Goal: Task Accomplishment & Management: Use online tool/utility

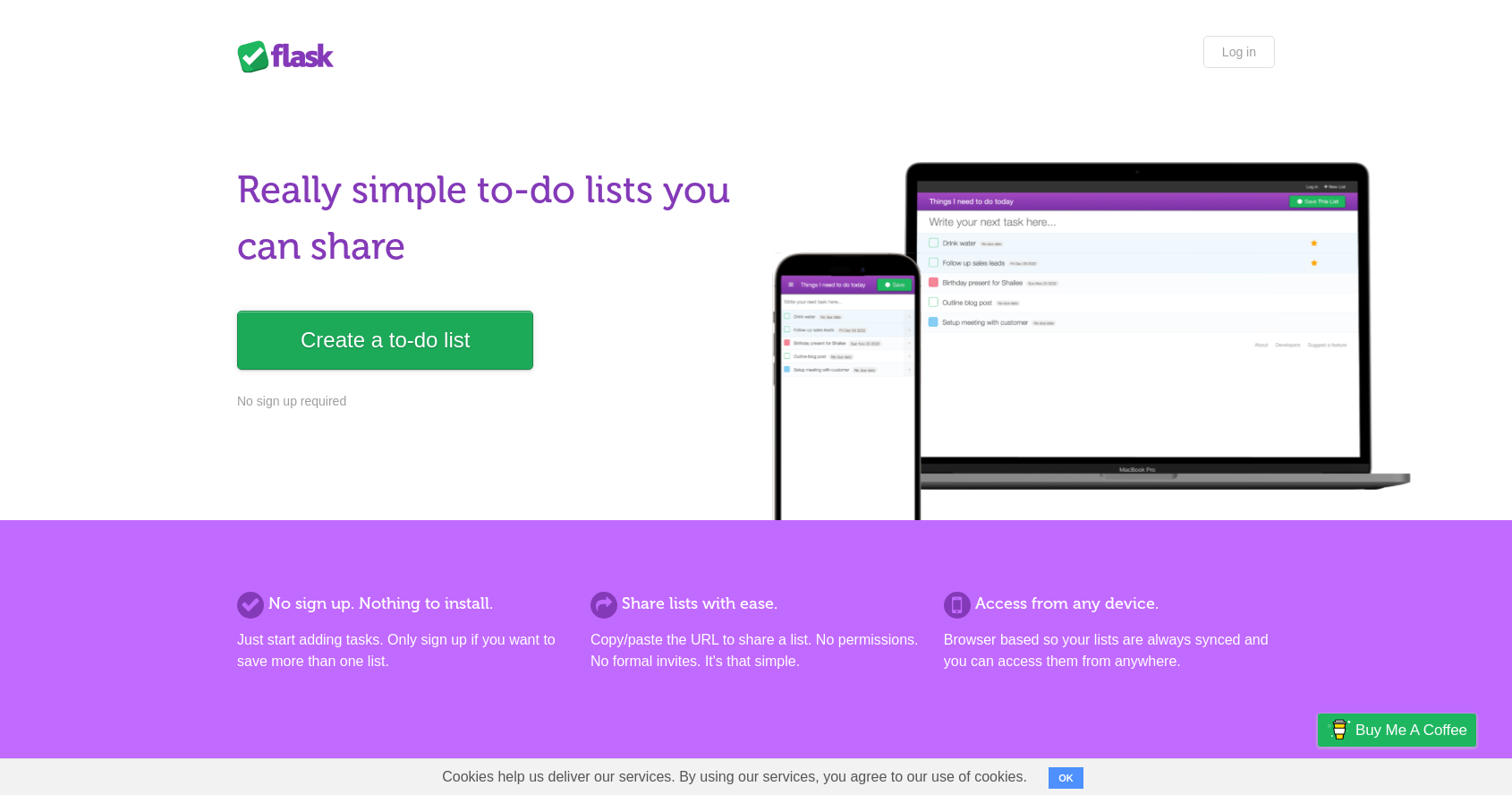
click at [362, 314] on link "Create a to-do list" at bounding box center [385, 339] width 297 height 59
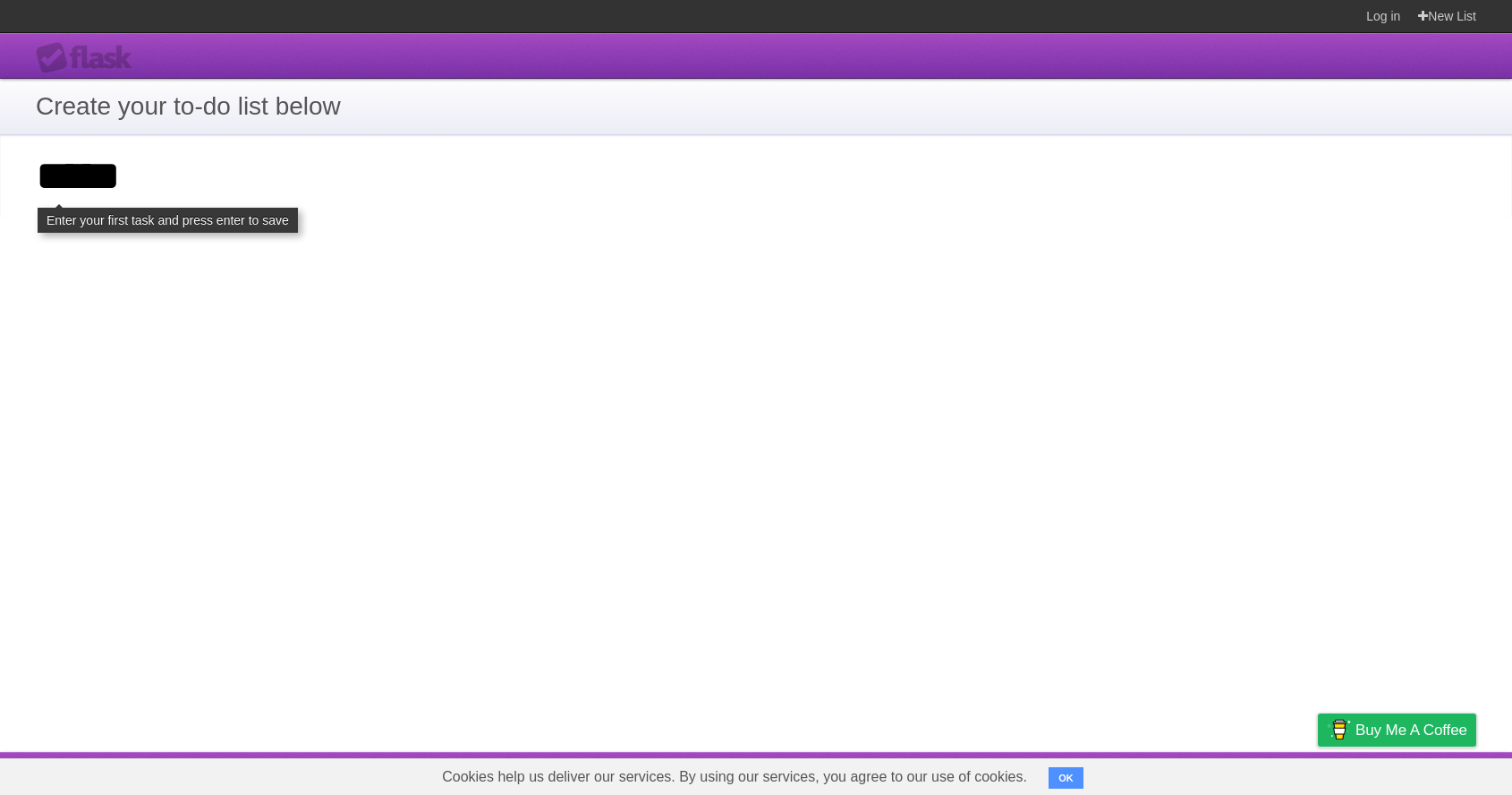
type input "*****"
click input "**********" at bounding box center [0, 0] width 0 height 0
